Goal: Find specific page/section: Find specific page/section

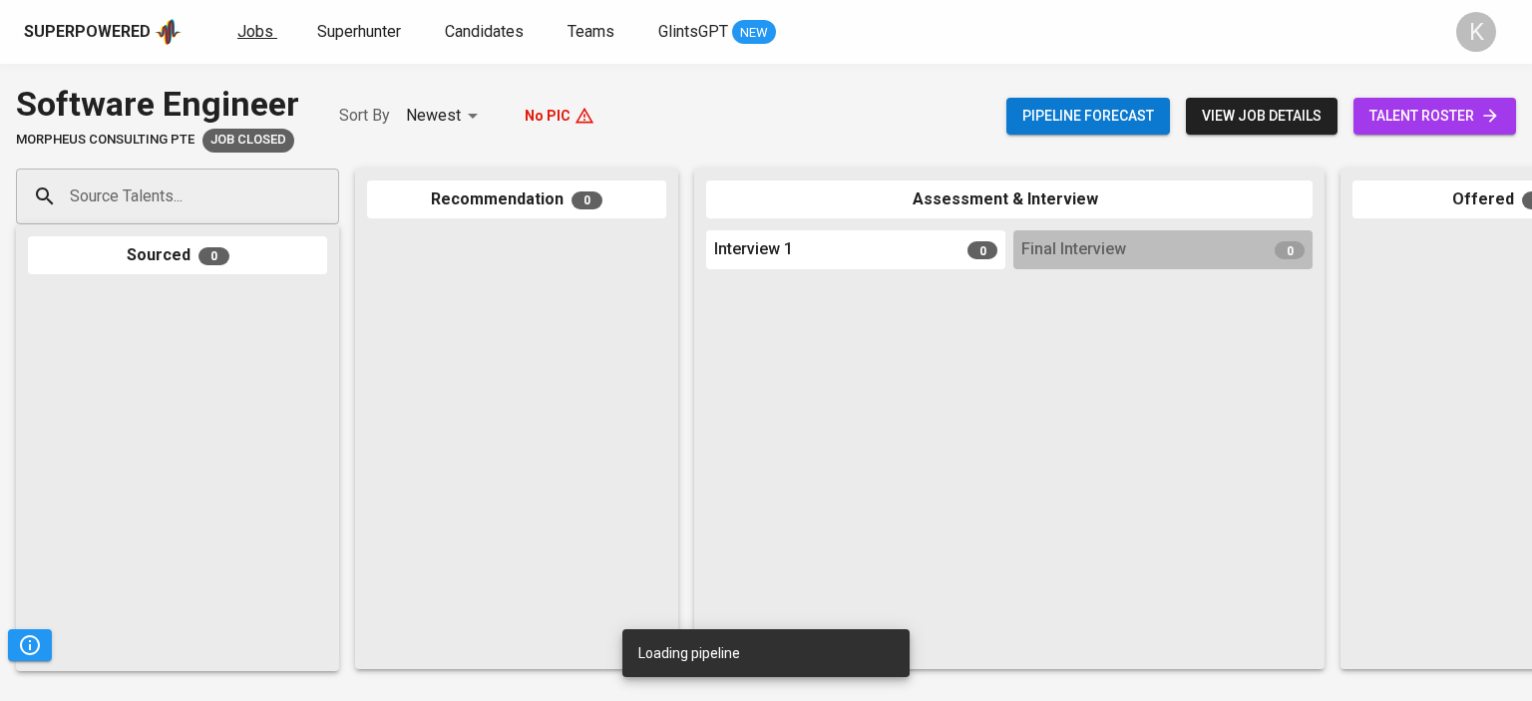
click at [241, 33] on span "Jobs" at bounding box center [255, 31] width 36 height 19
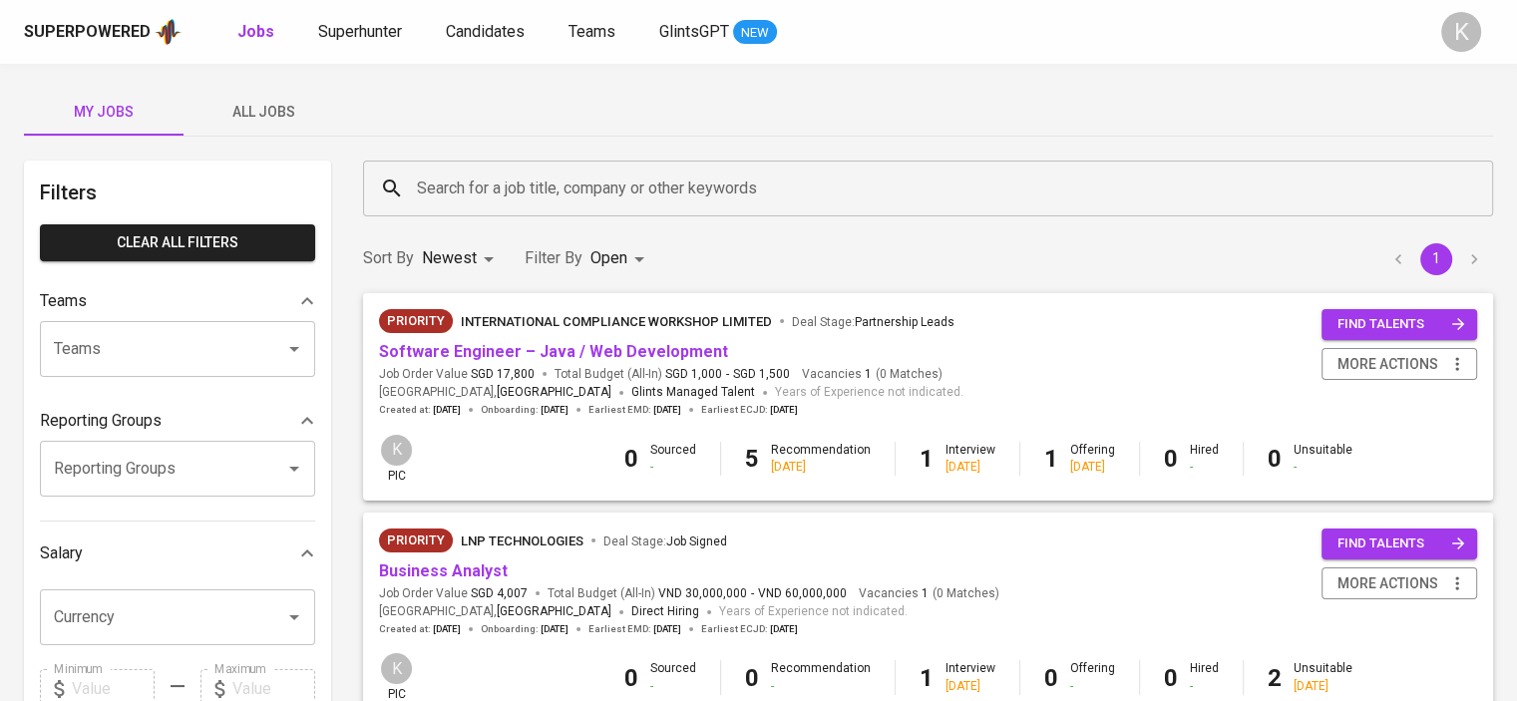
click at [286, 108] on span "All Jobs" at bounding box center [263, 112] width 136 height 25
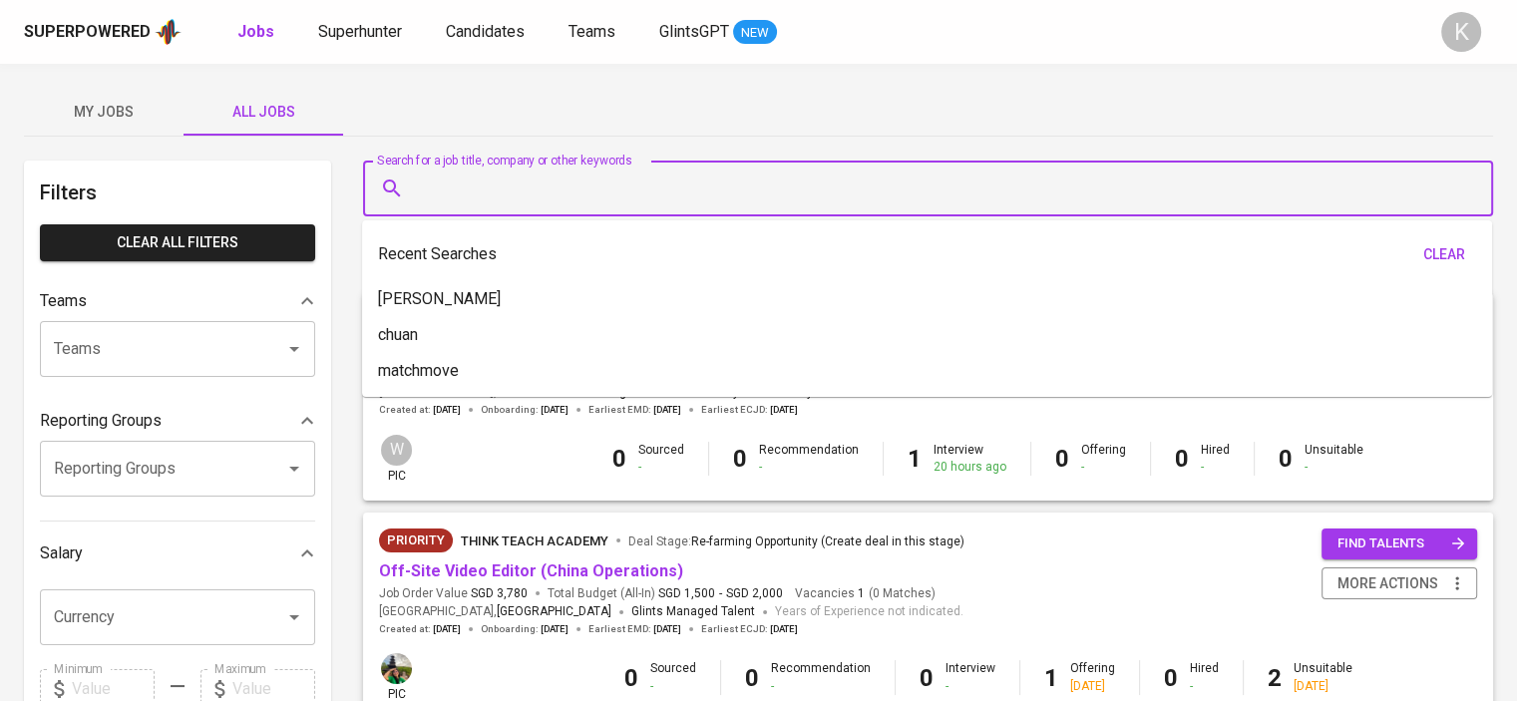
click at [451, 180] on input "Search for a job title, company or other keywords" at bounding box center [933, 189] width 1042 height 38
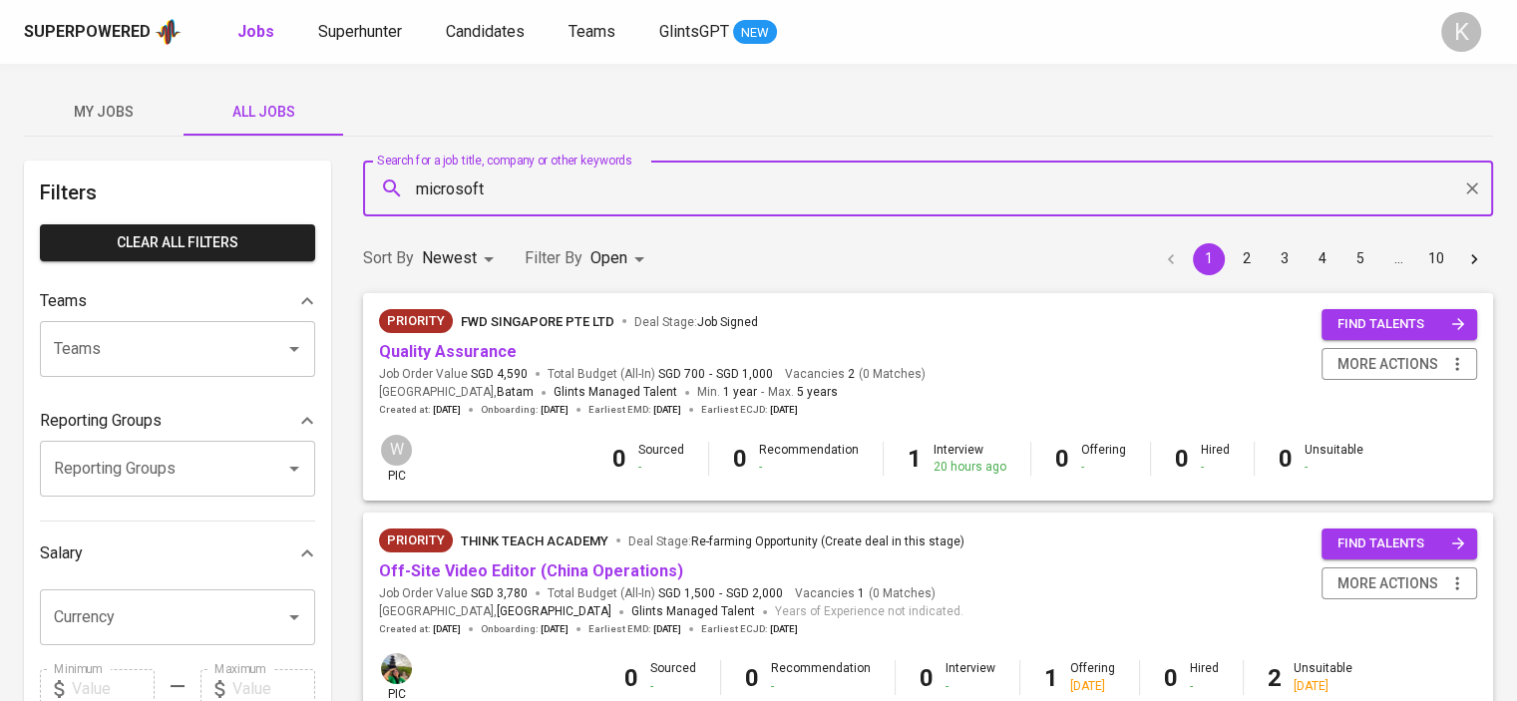
type input "microsoft"
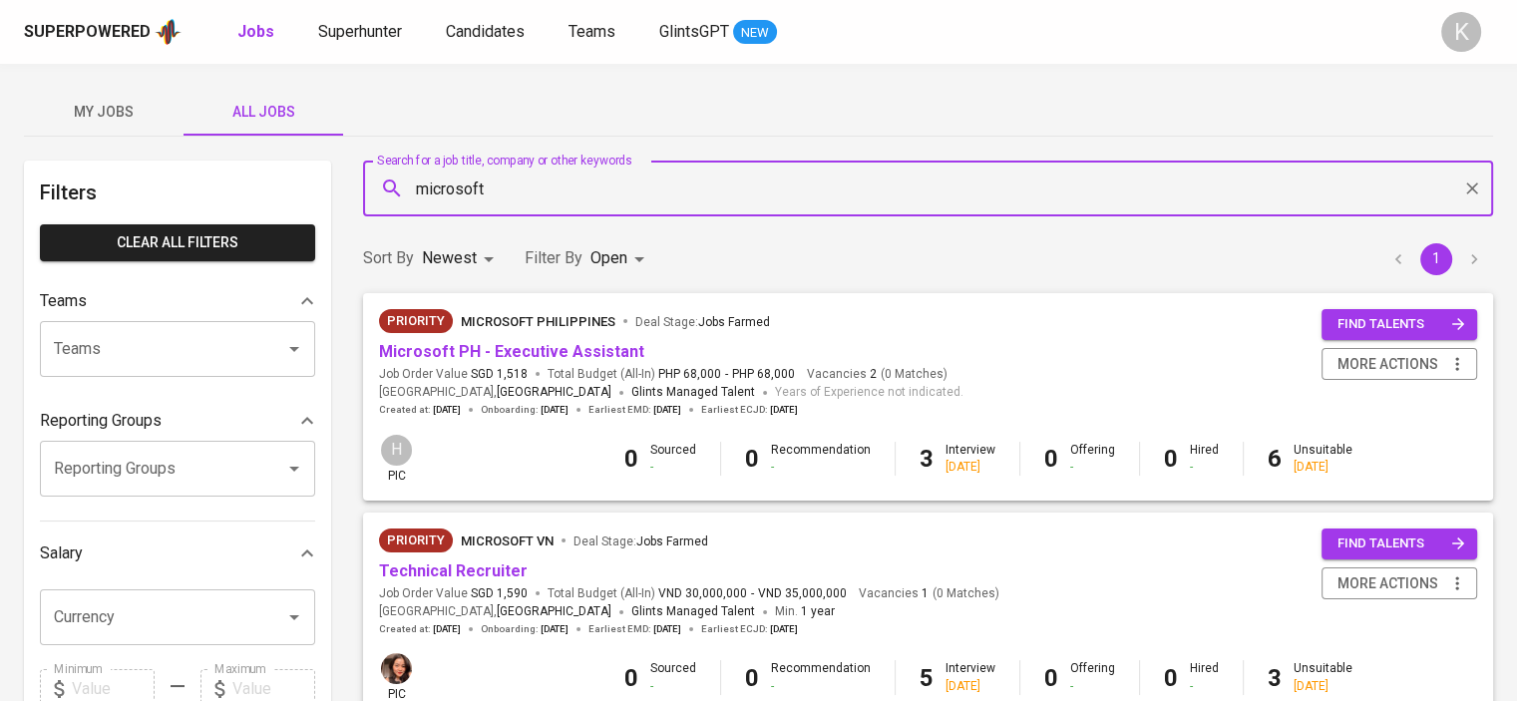
scroll to position [199, 0]
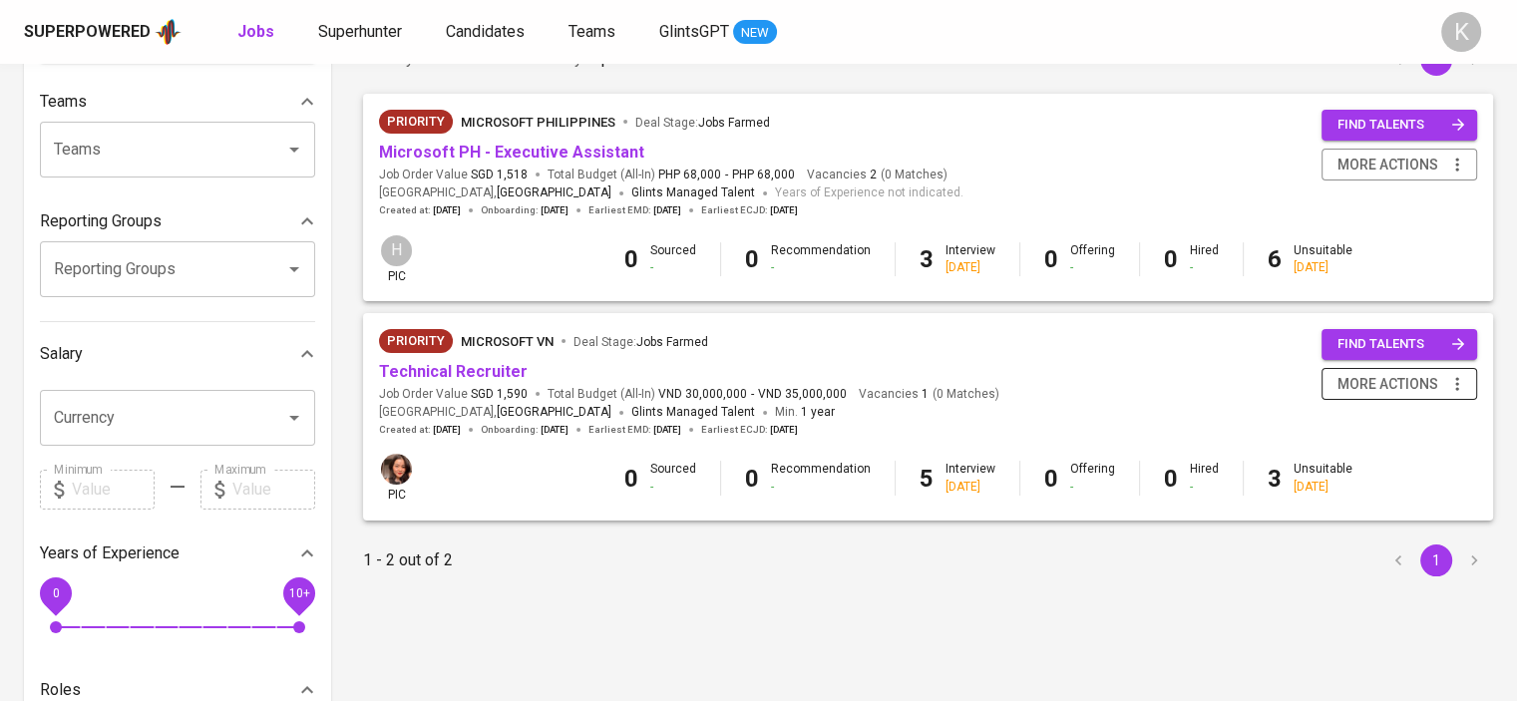
click at [1456, 381] on icon "button" at bounding box center [1457, 384] width 20 height 20
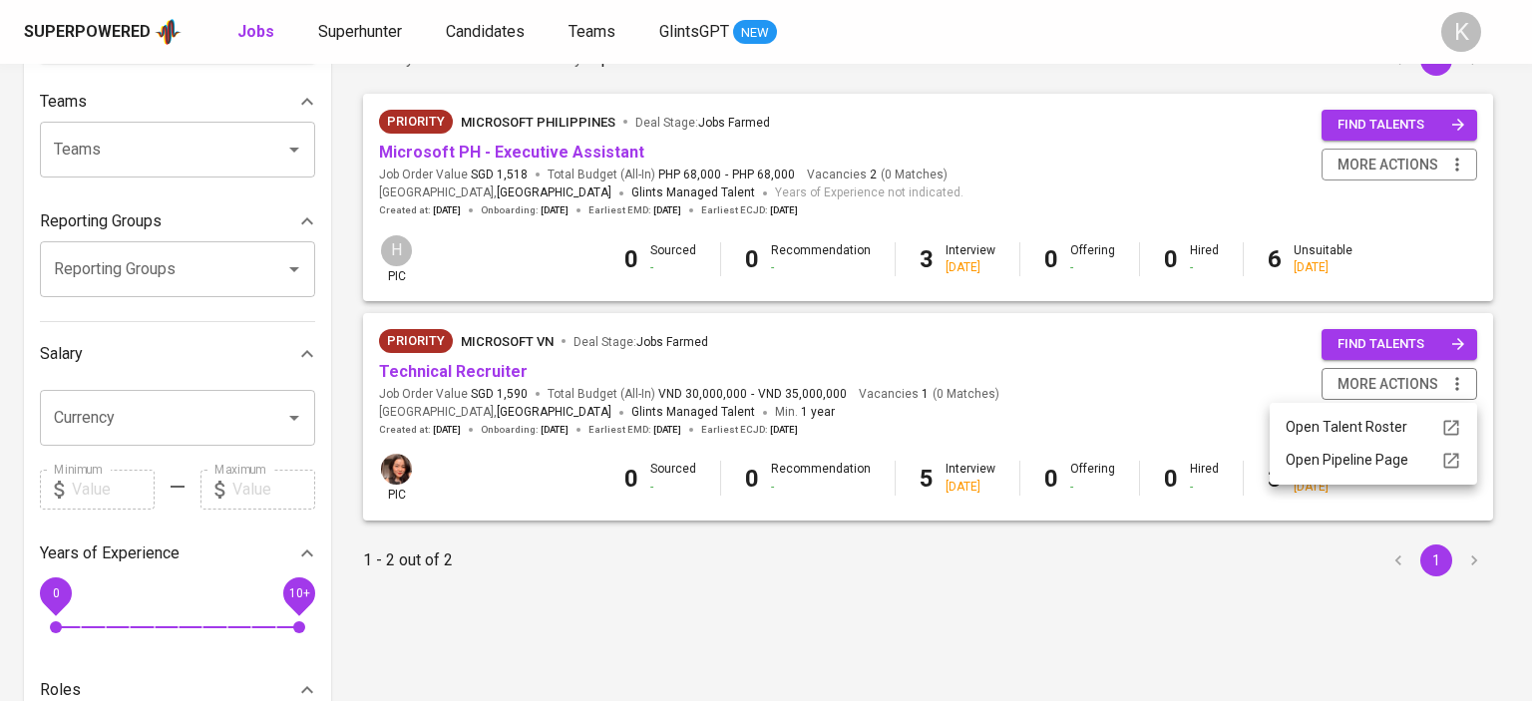
click at [919, 364] on div at bounding box center [766, 350] width 1532 height 701
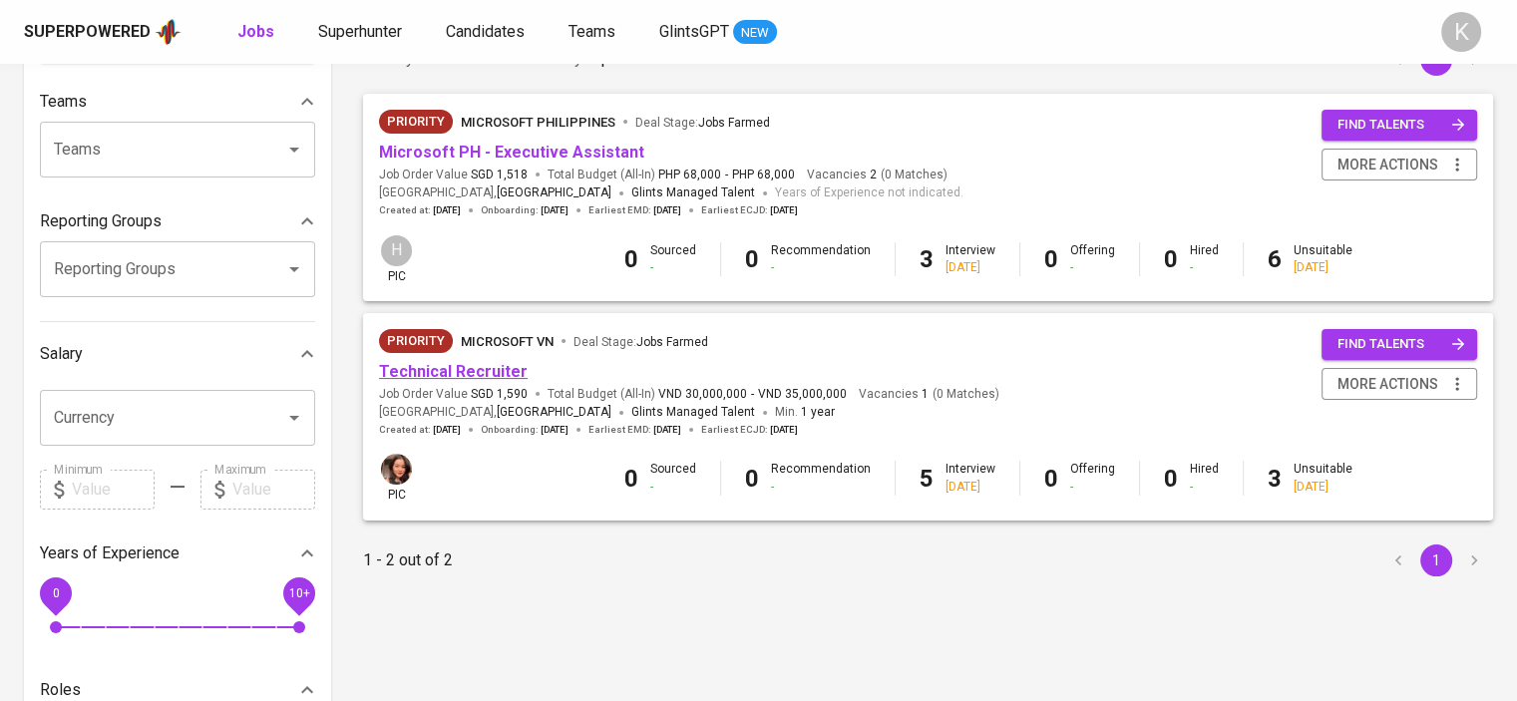
click at [468, 368] on link "Technical Recruiter" at bounding box center [453, 371] width 149 height 19
